Goal: Register for event/course

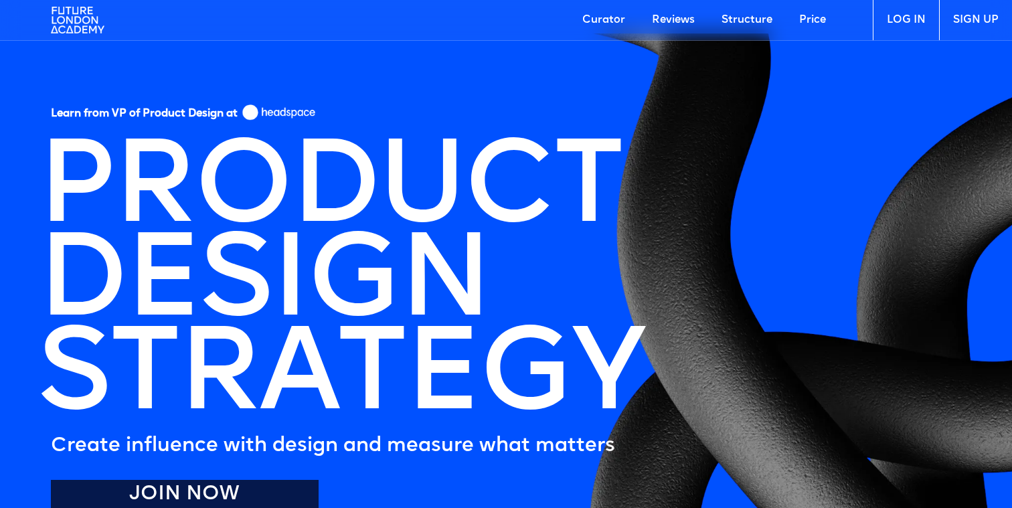
scroll to position [835, 0]
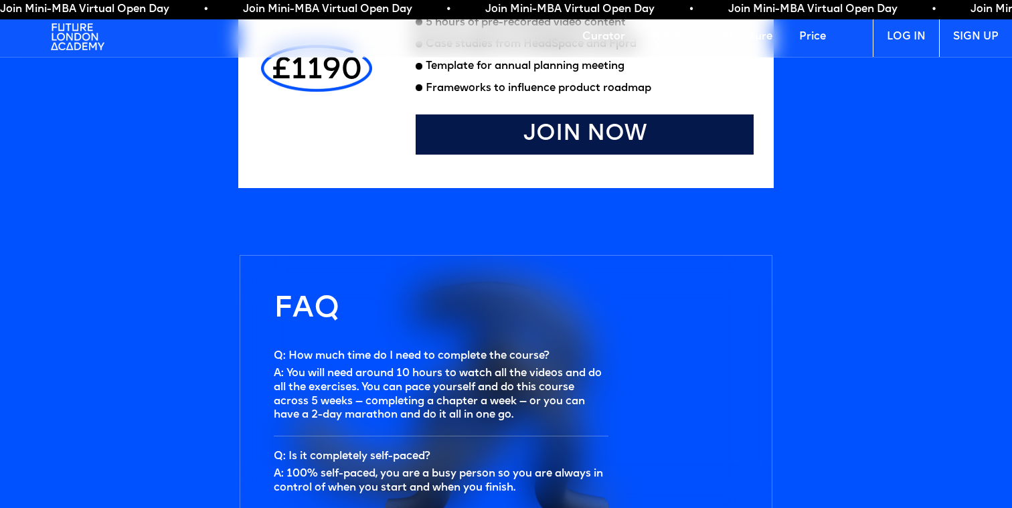
scroll to position [4104, 0]
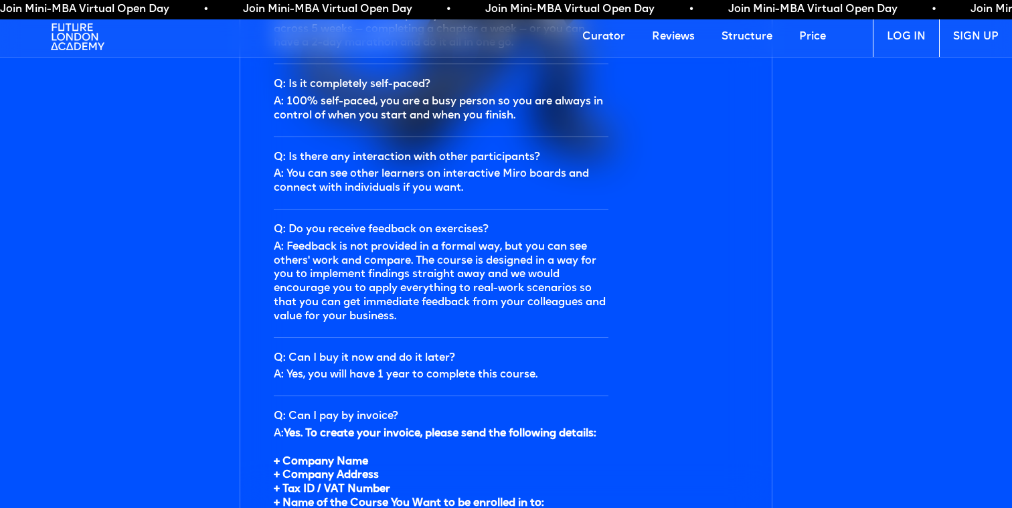
click at [819, 37] on link "Price" at bounding box center [813, 37] width 54 height 40
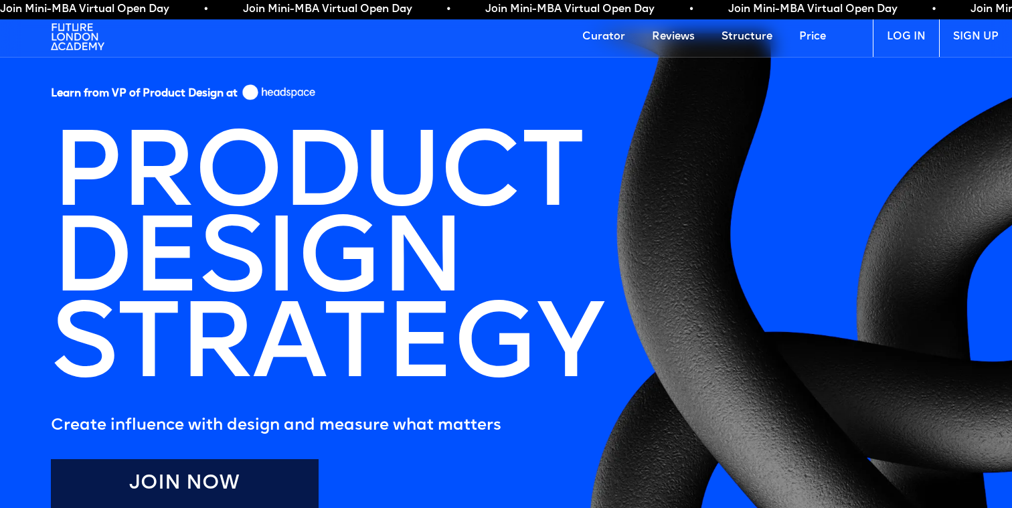
click at [815, 32] on link "Price" at bounding box center [813, 37] width 54 height 40
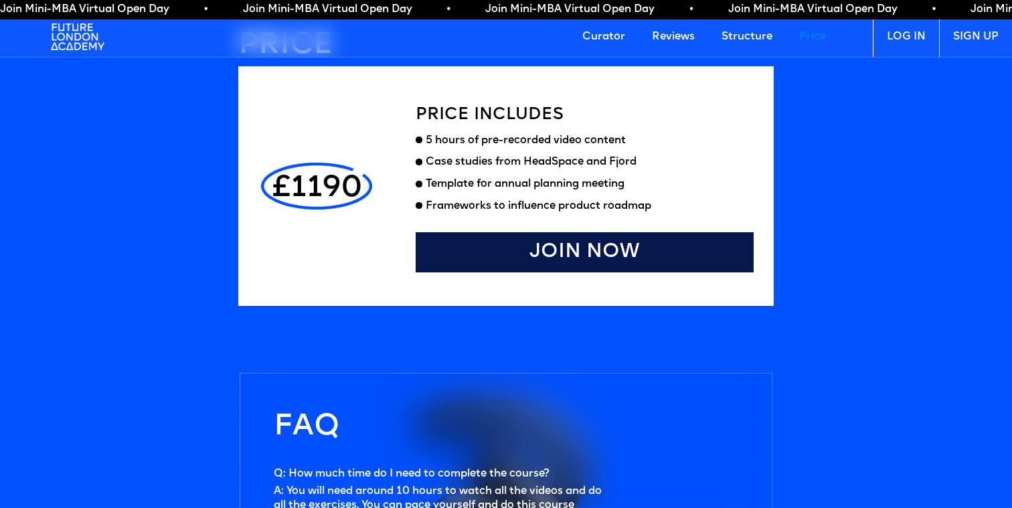
scroll to position [3615, 0]
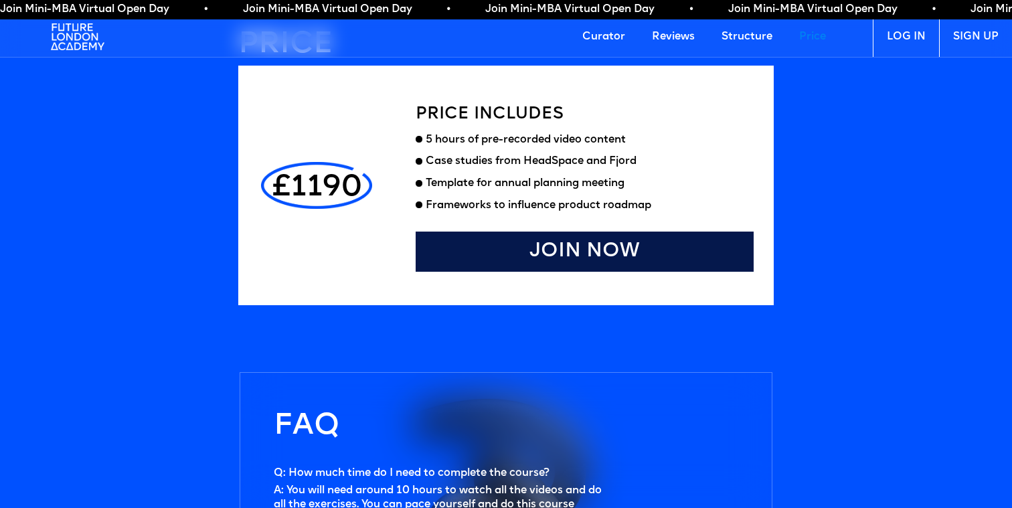
click at [731, 36] on link "Structure" at bounding box center [747, 37] width 78 height 40
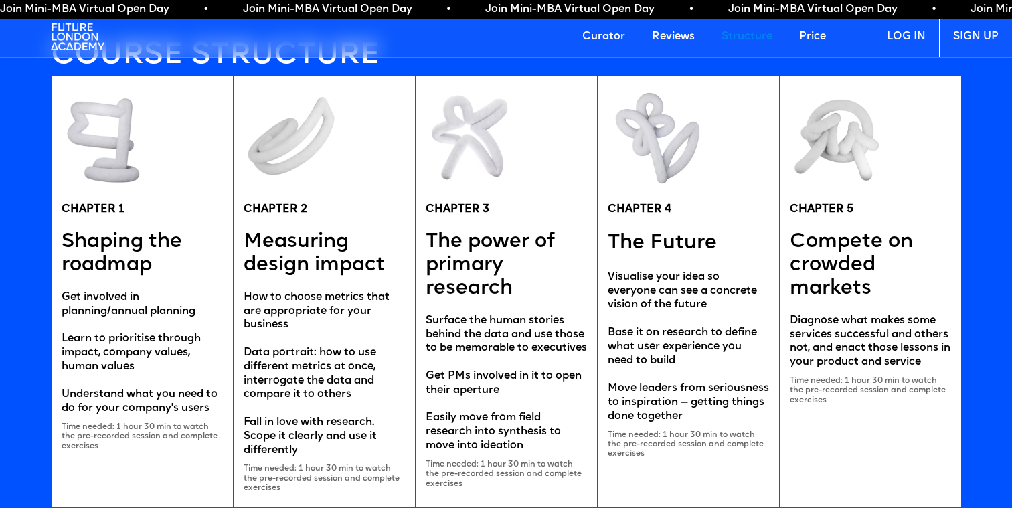
scroll to position [2527, 0]
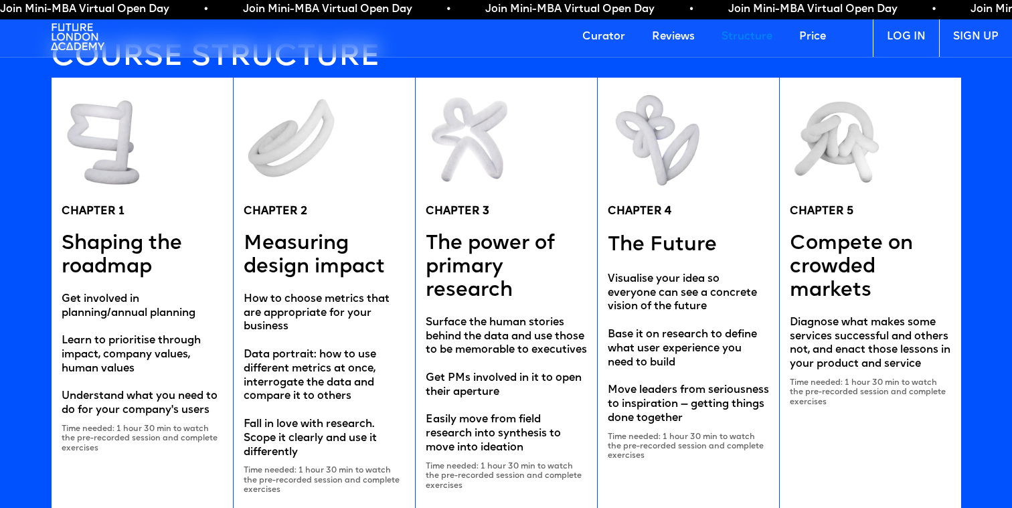
click at [684, 36] on link "Reviews" at bounding box center [674, 37] width 70 height 40
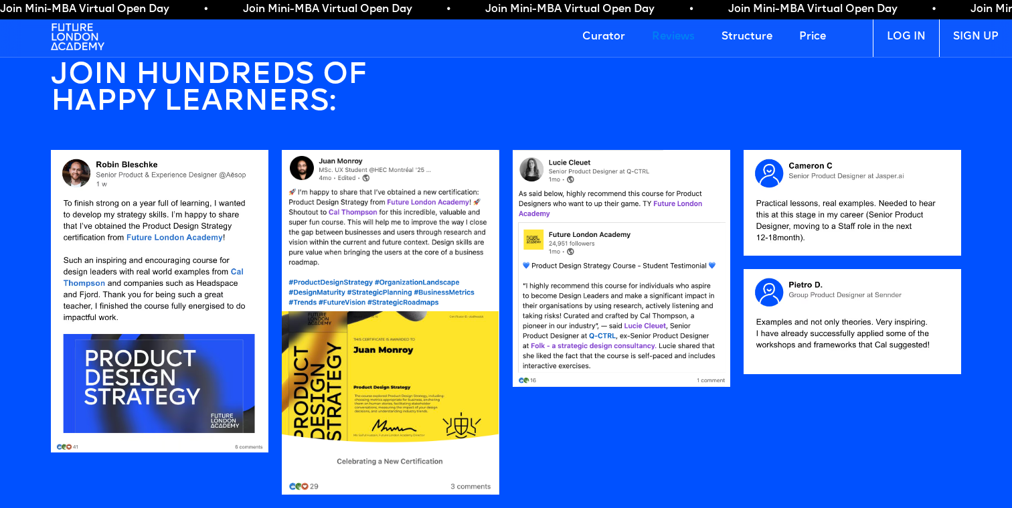
scroll to position [1114, 0]
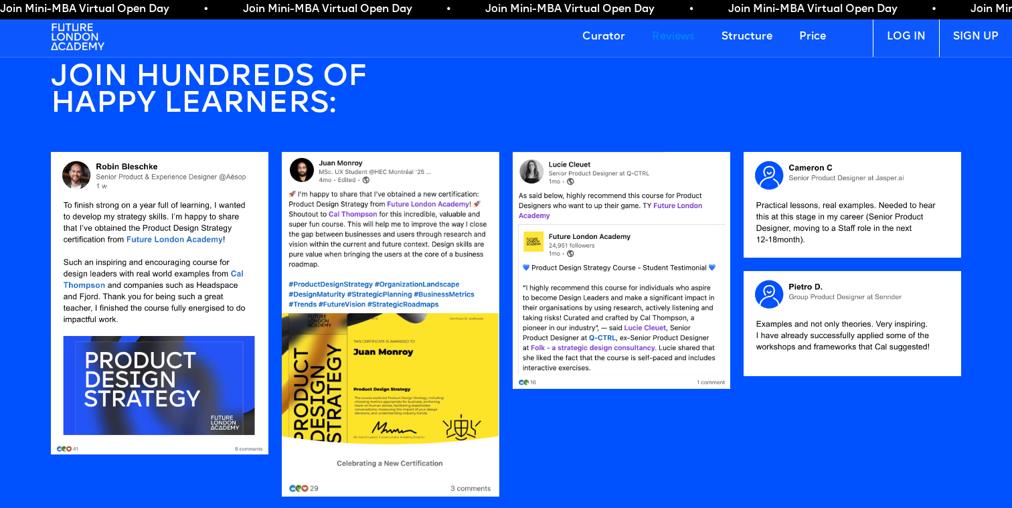
click at [64, 35] on img at bounding box center [78, 37] width 54 height 40
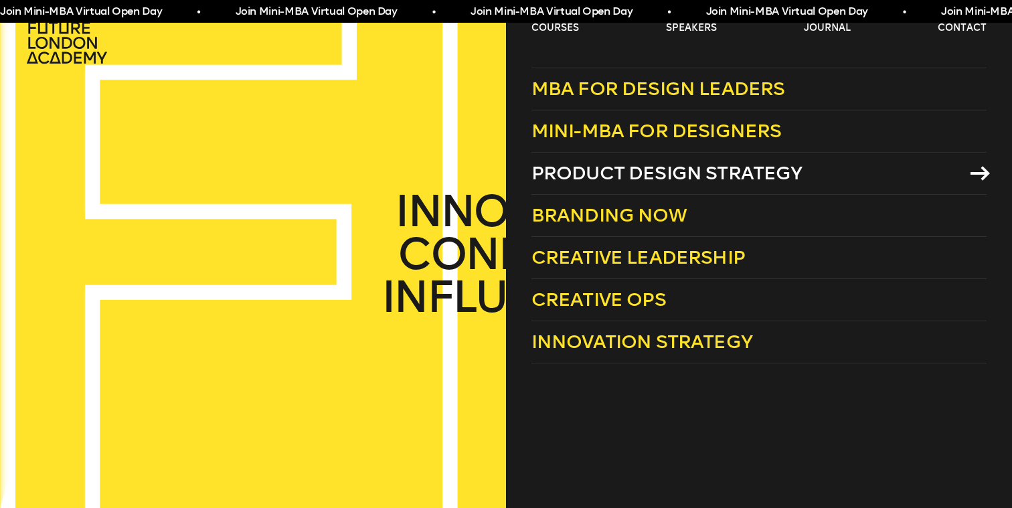
click at [614, 181] on span "Product Design Strategy" at bounding box center [666, 173] width 271 height 22
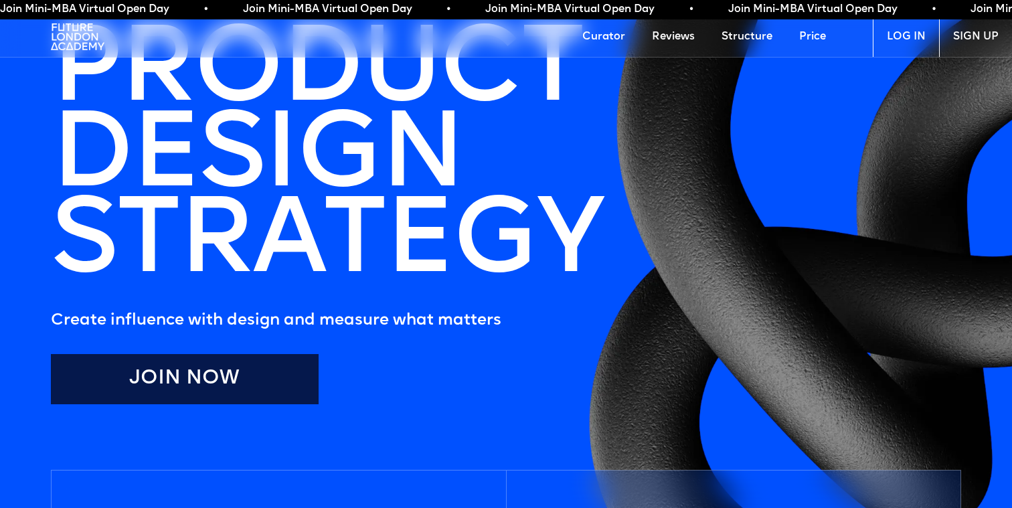
scroll to position [121, 0]
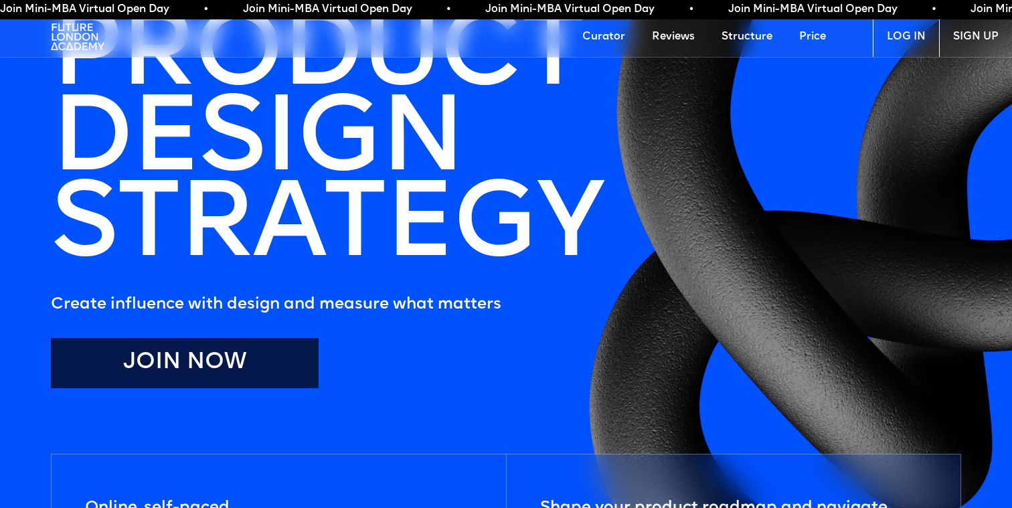
click at [231, 355] on link "Join Now" at bounding box center [185, 363] width 268 height 50
